Goal: Navigation & Orientation: Find specific page/section

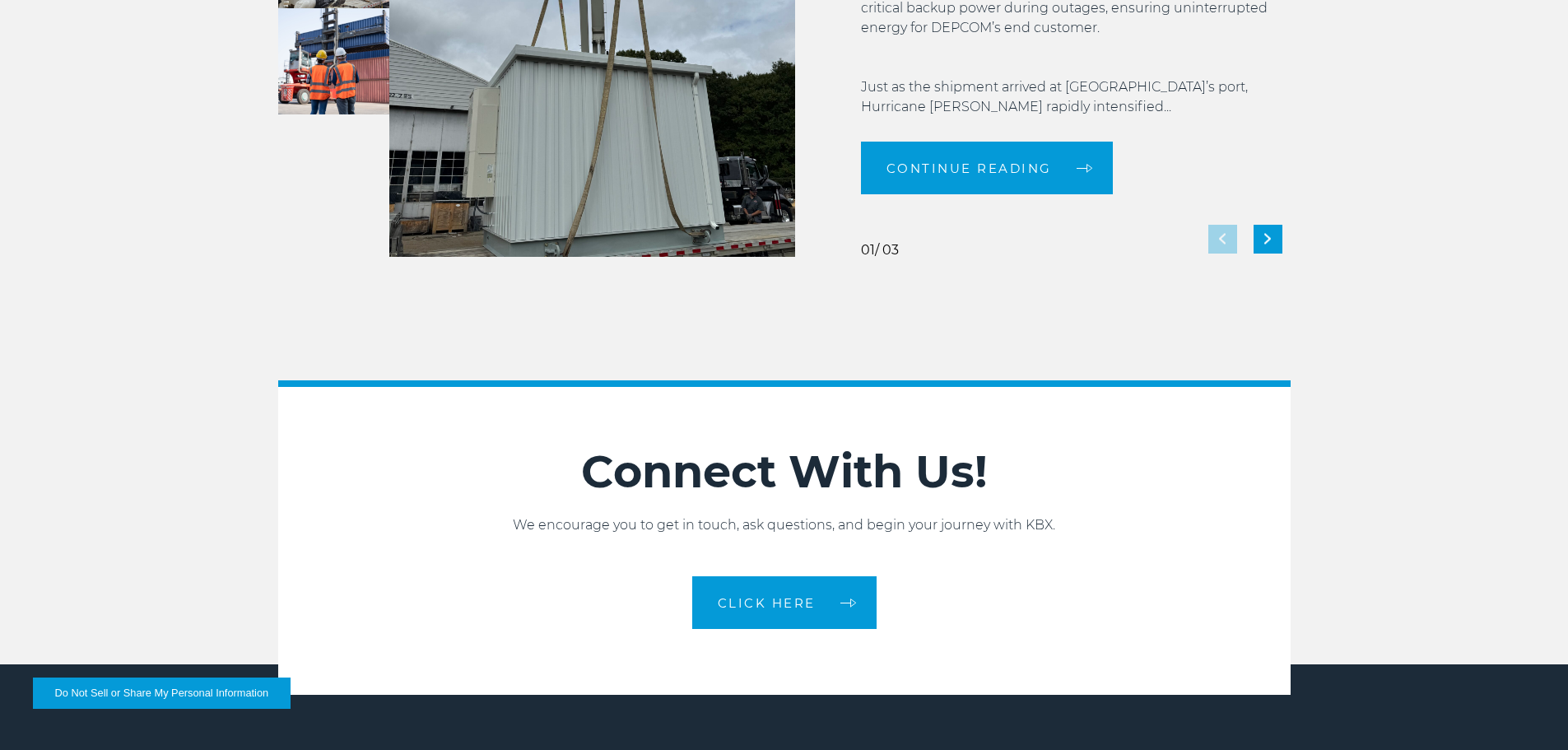
scroll to position [3672, 0]
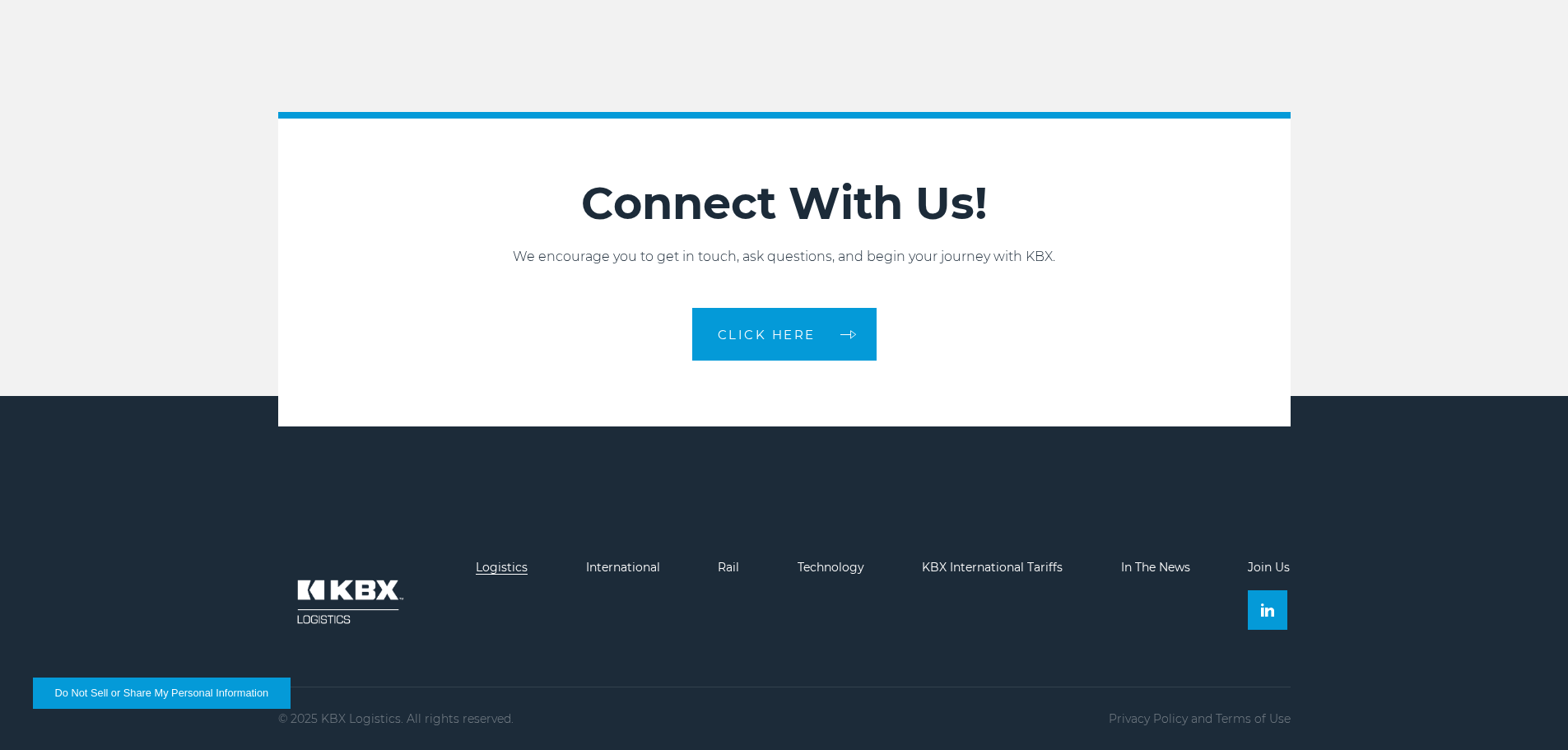
click at [506, 567] on link "Logistics" at bounding box center [502, 567] width 52 height 15
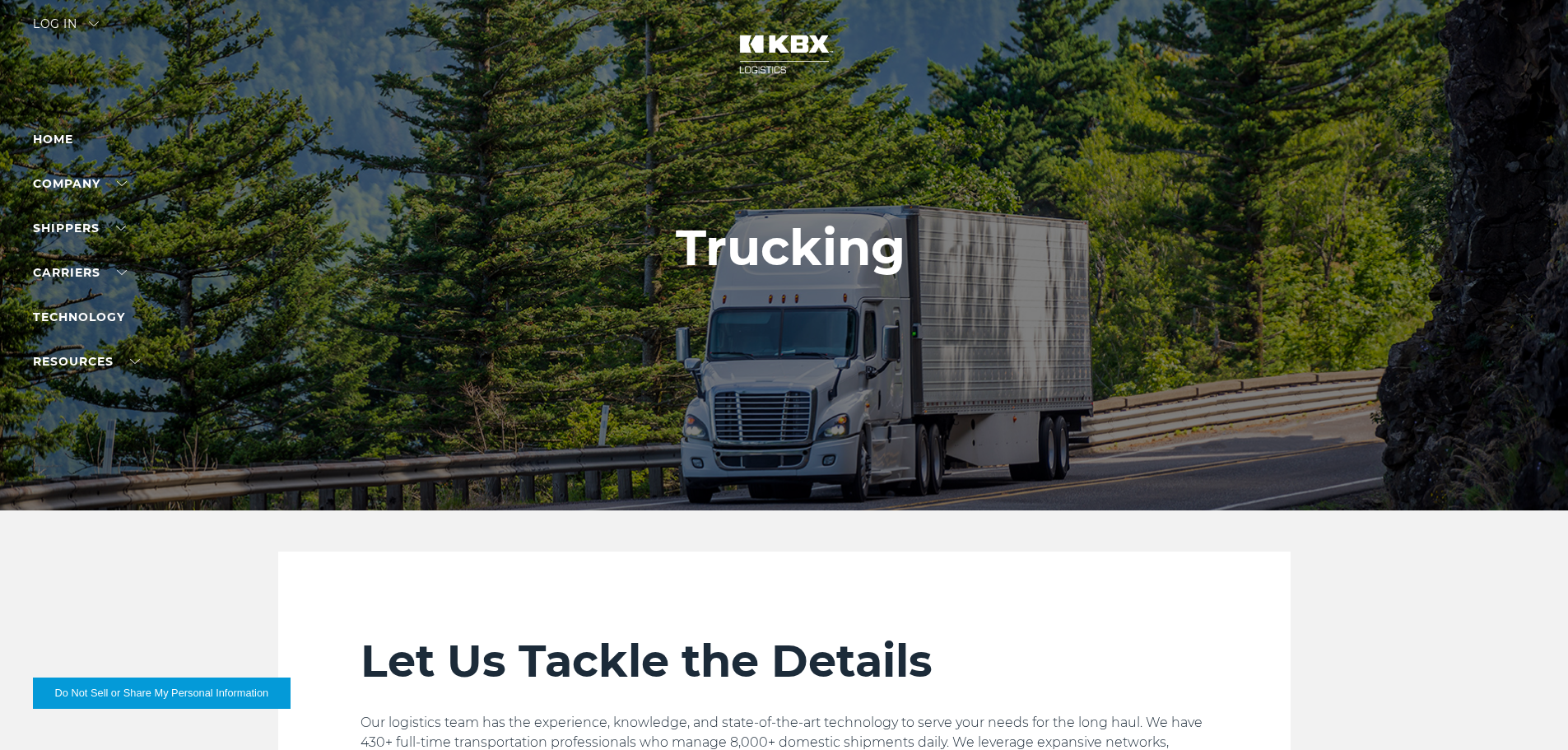
scroll to position [1, 0]
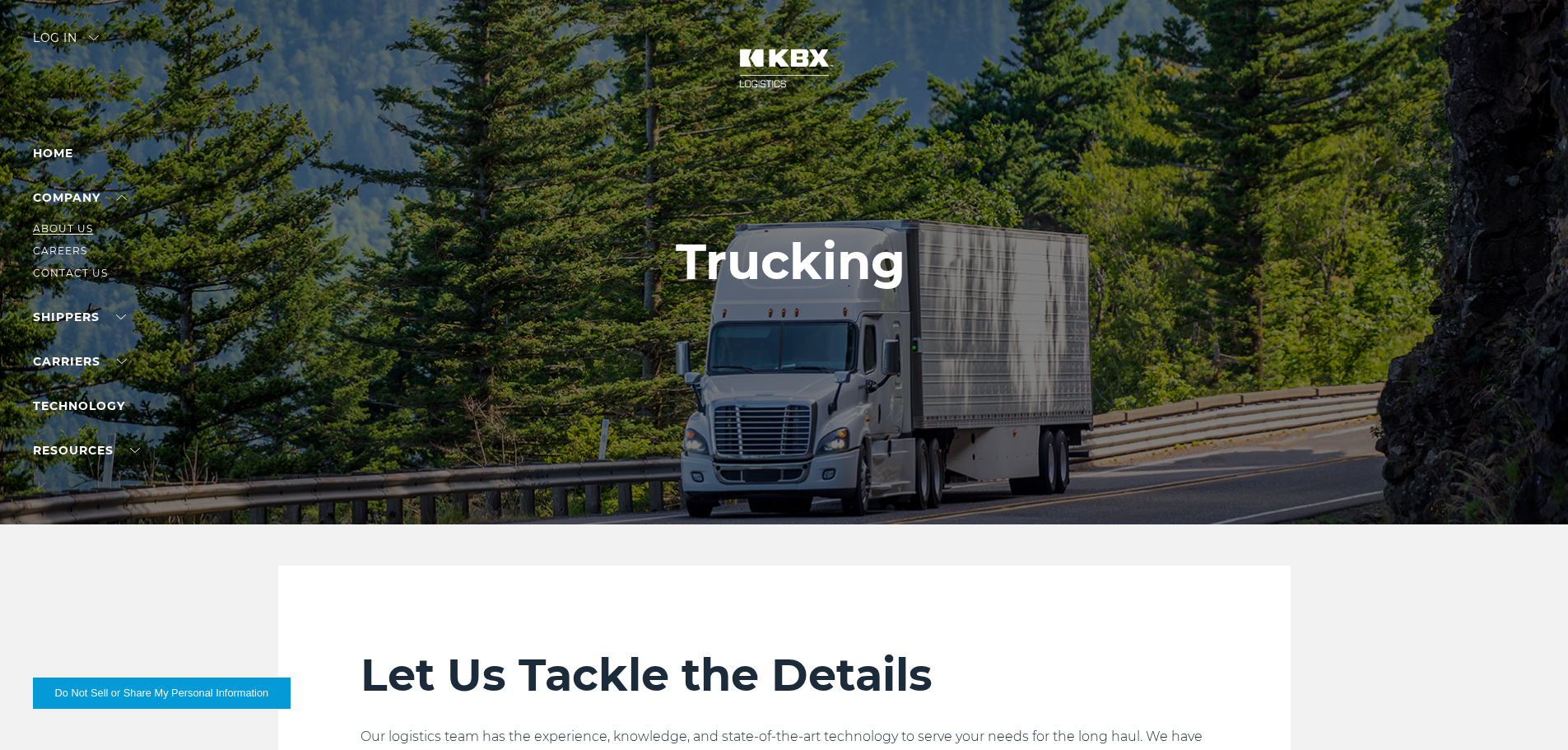
click at [84, 226] on link "About Us" at bounding box center [63, 228] width 60 height 12
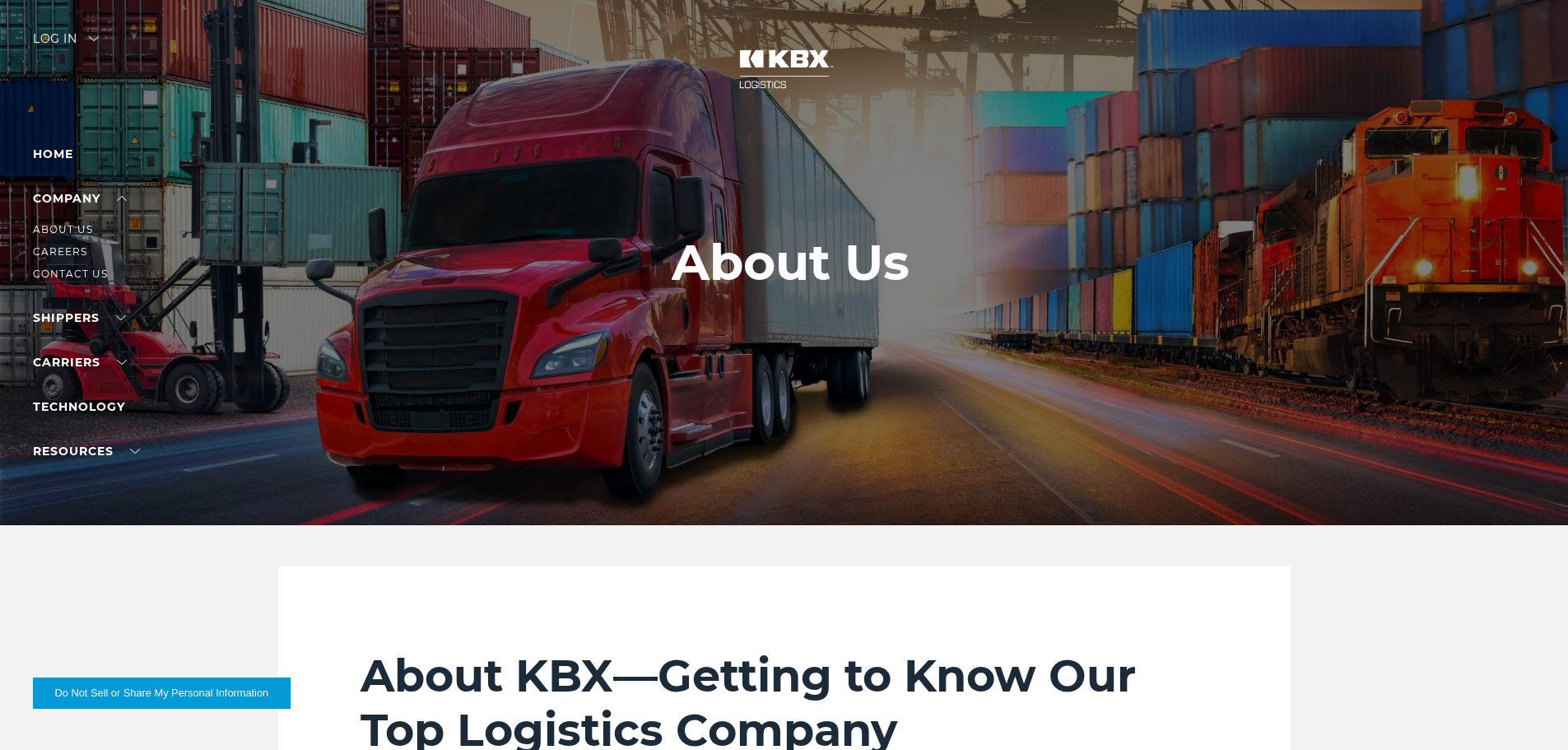
click at [72, 244] on li "Careers" at bounding box center [105, 252] width 143 height 18
click at [68, 253] on link "Careers" at bounding box center [61, 251] width 55 height 12
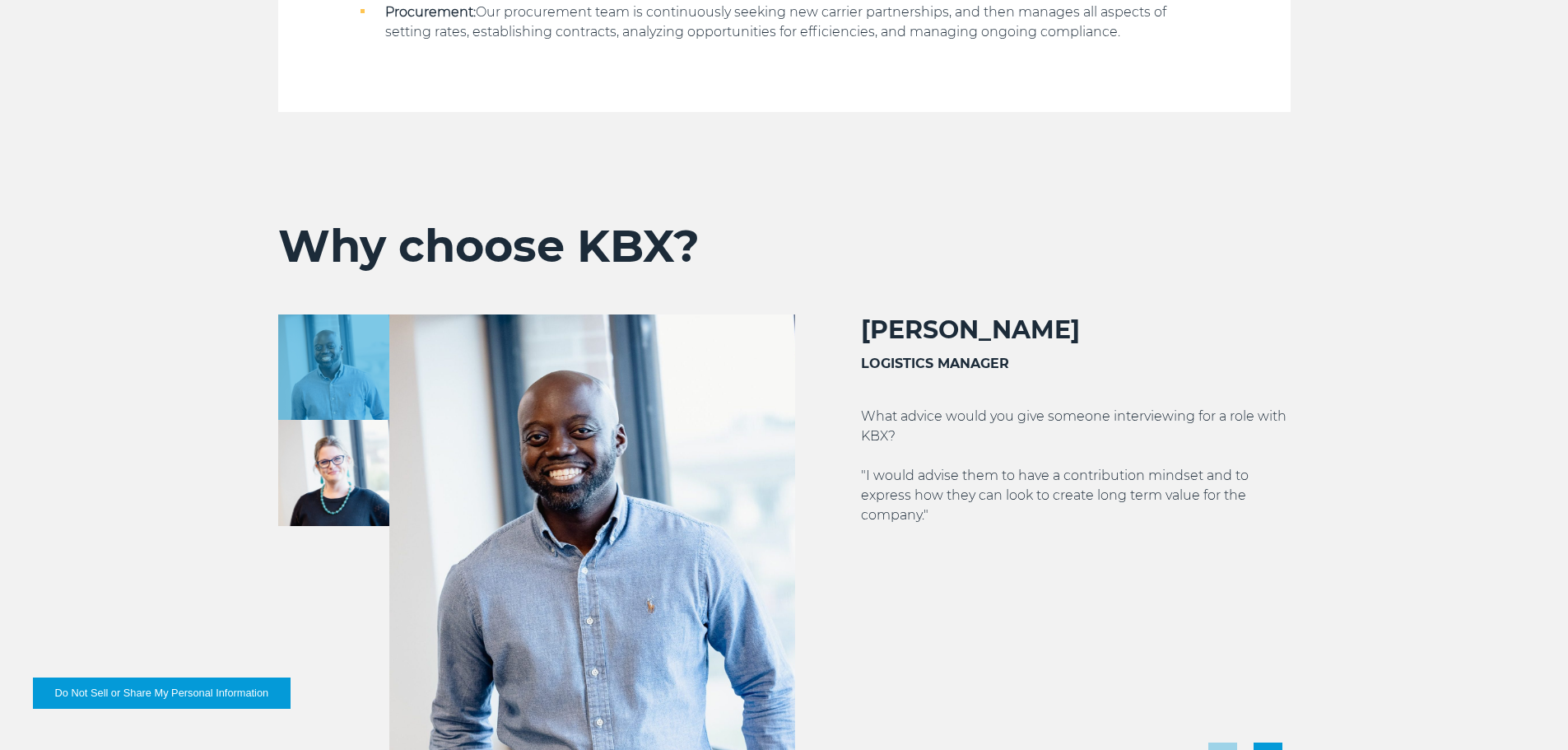
scroll to position [3128, 0]
